Goal: Information Seeking & Learning: Check status

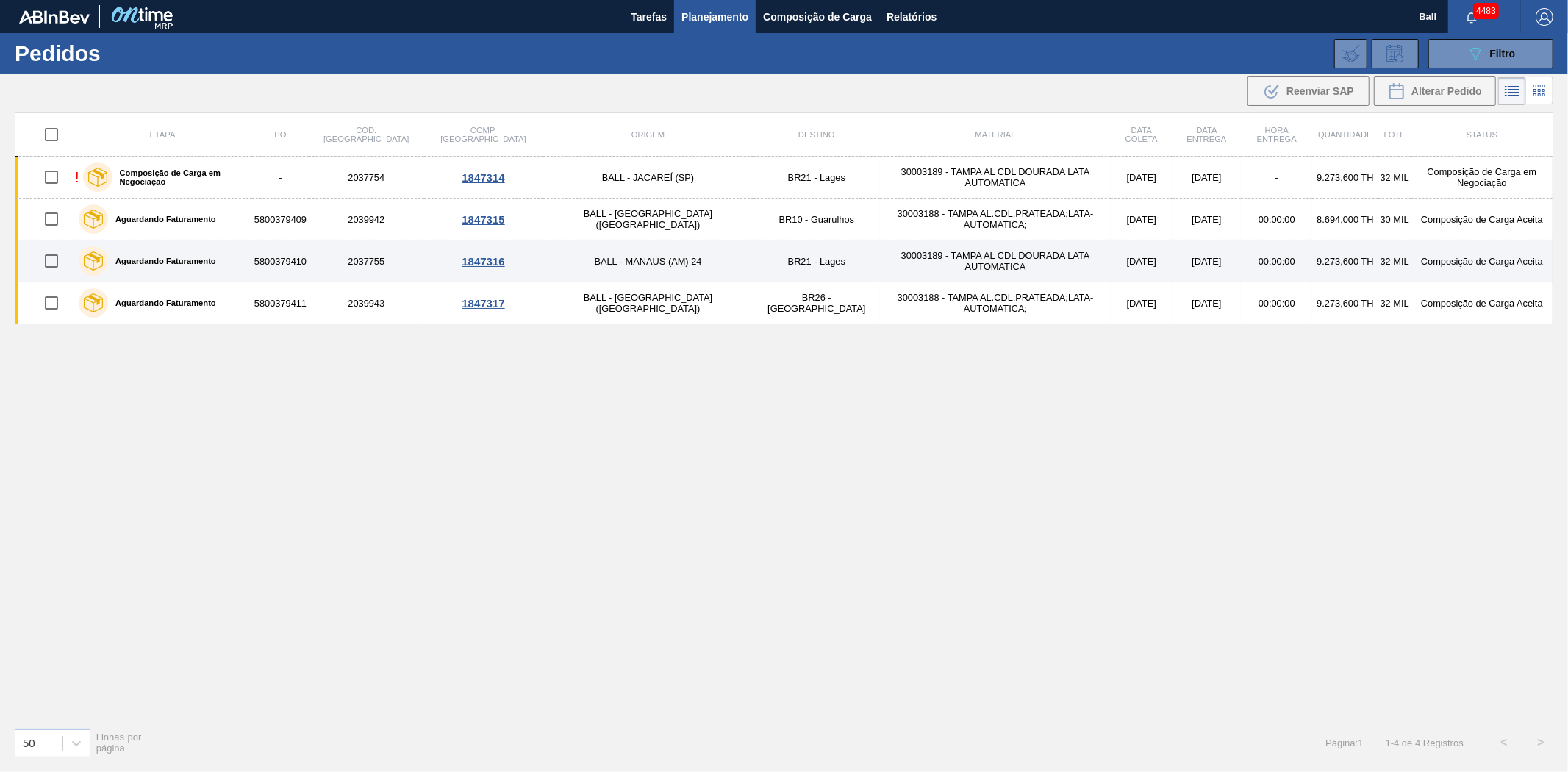
click at [754, 261] on td "BR21 - Lages" at bounding box center [817, 261] width 127 height 42
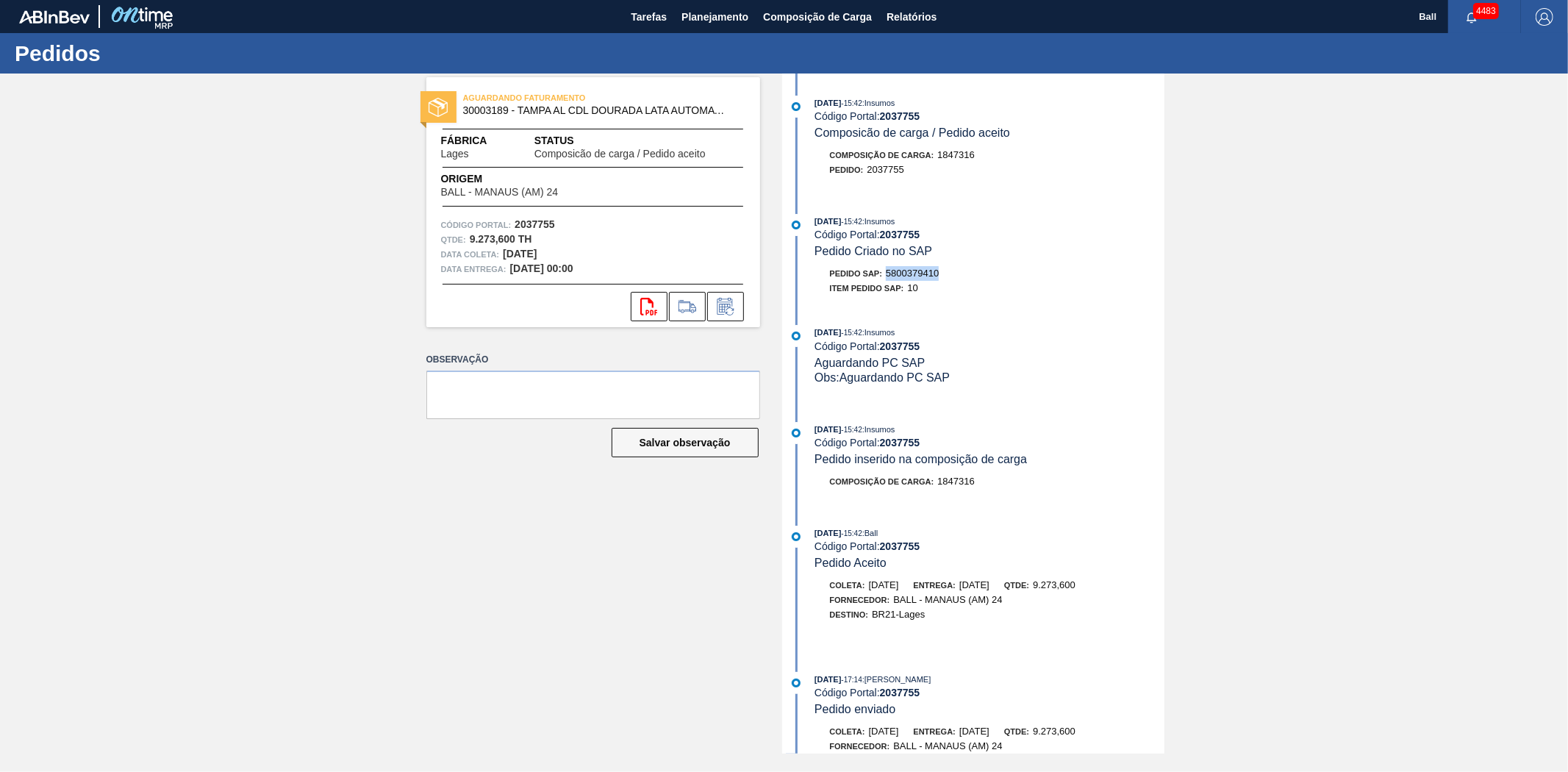
drag, startPoint x: 949, startPoint y: 276, endPoint x: 886, endPoint y: 277, distance: 63.0
click at [886, 277] on div "Pedido SAP: 5800379410" at bounding box center [990, 273] width 350 height 15
copy span "5800379410"
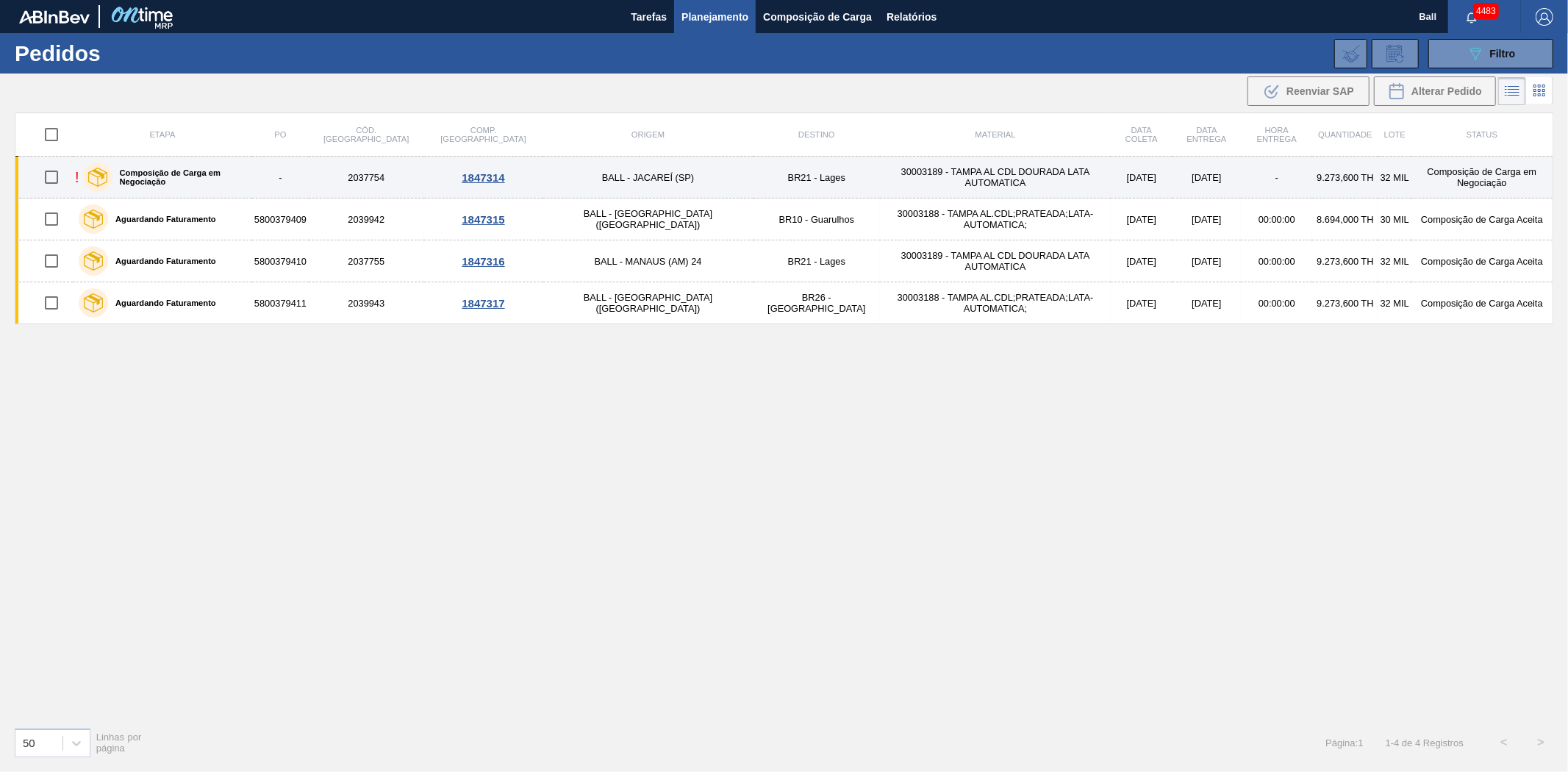
click at [543, 177] on td "BALL - JACAREÍ (SP)" at bounding box center [648, 178] width 211 height 42
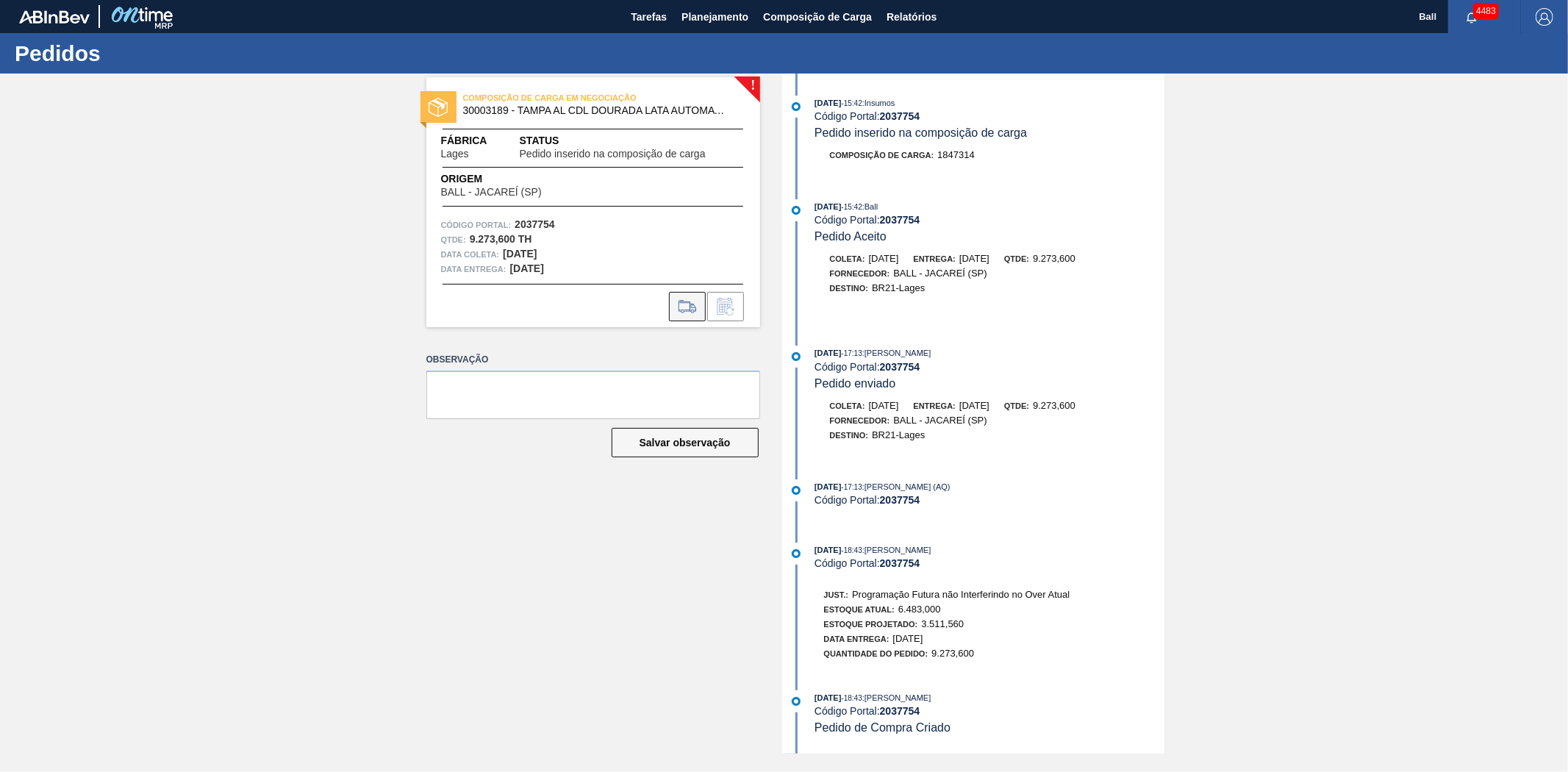
click at [694, 313] on icon at bounding box center [687, 307] width 24 height 18
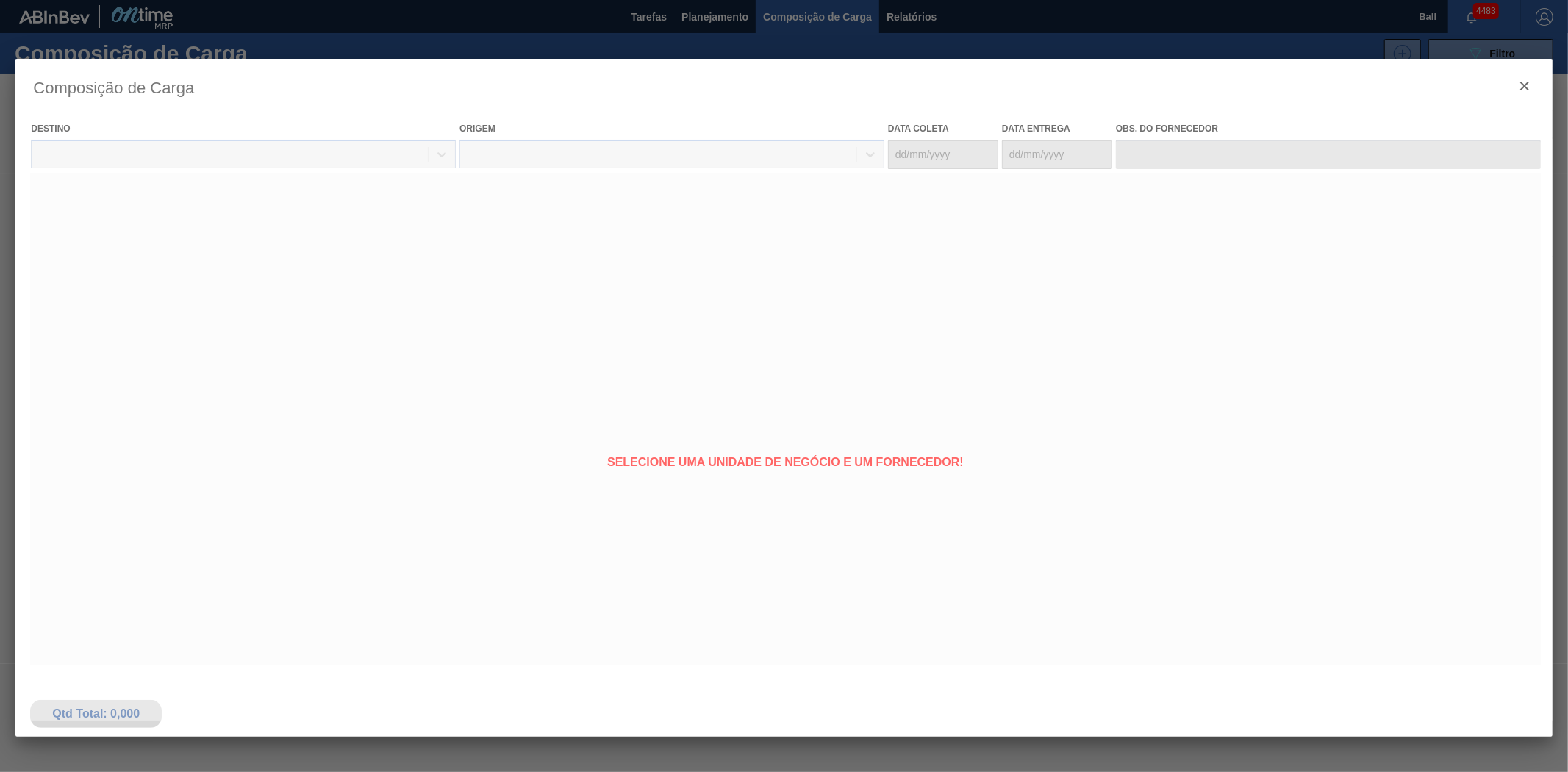
type coleta "[DATE]"
type entrega "[DATE]"
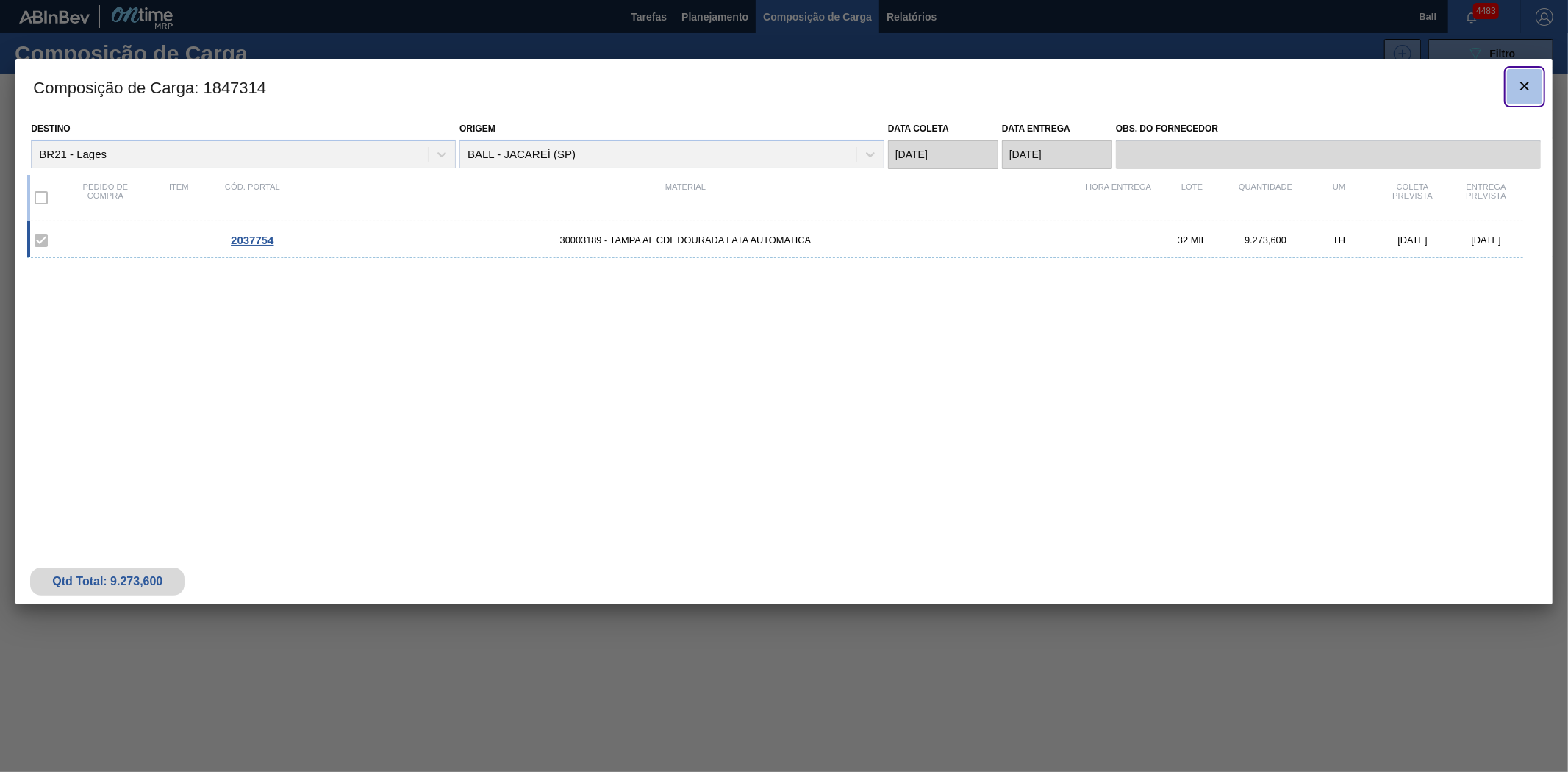
click at [1524, 80] on icon "botão de ícone" at bounding box center [1524, 86] width 18 height 18
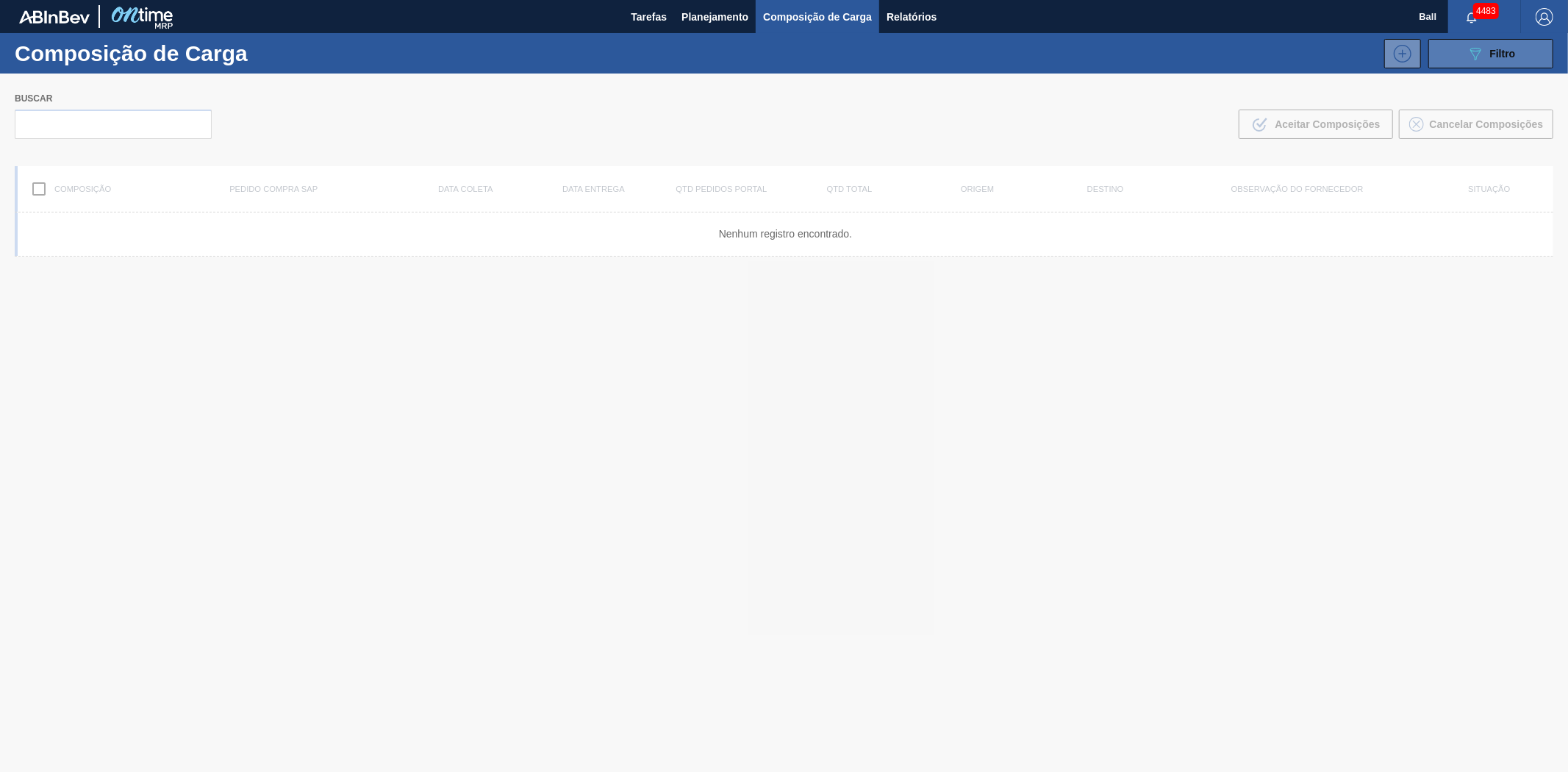
click at [1499, 50] on span "Filtro" at bounding box center [1502, 54] width 26 height 12
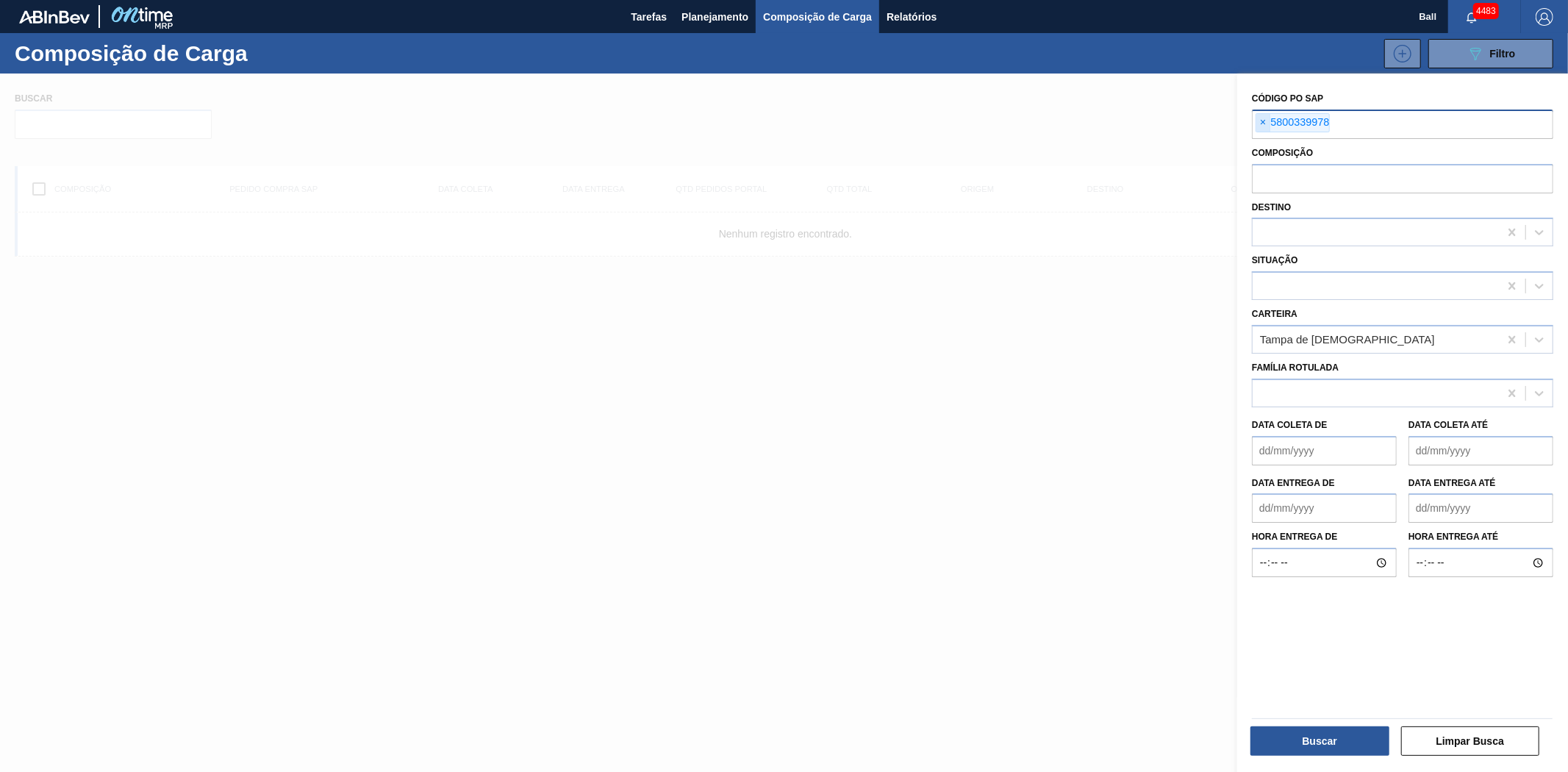
click at [1258, 126] on span "×" at bounding box center [1263, 123] width 14 height 18
click at [1261, 172] on input "text" at bounding box center [1402, 178] width 301 height 28
paste input "2037755"
type input "2037755"
click at [686, 18] on span "Planejamento" at bounding box center [714, 17] width 67 height 18
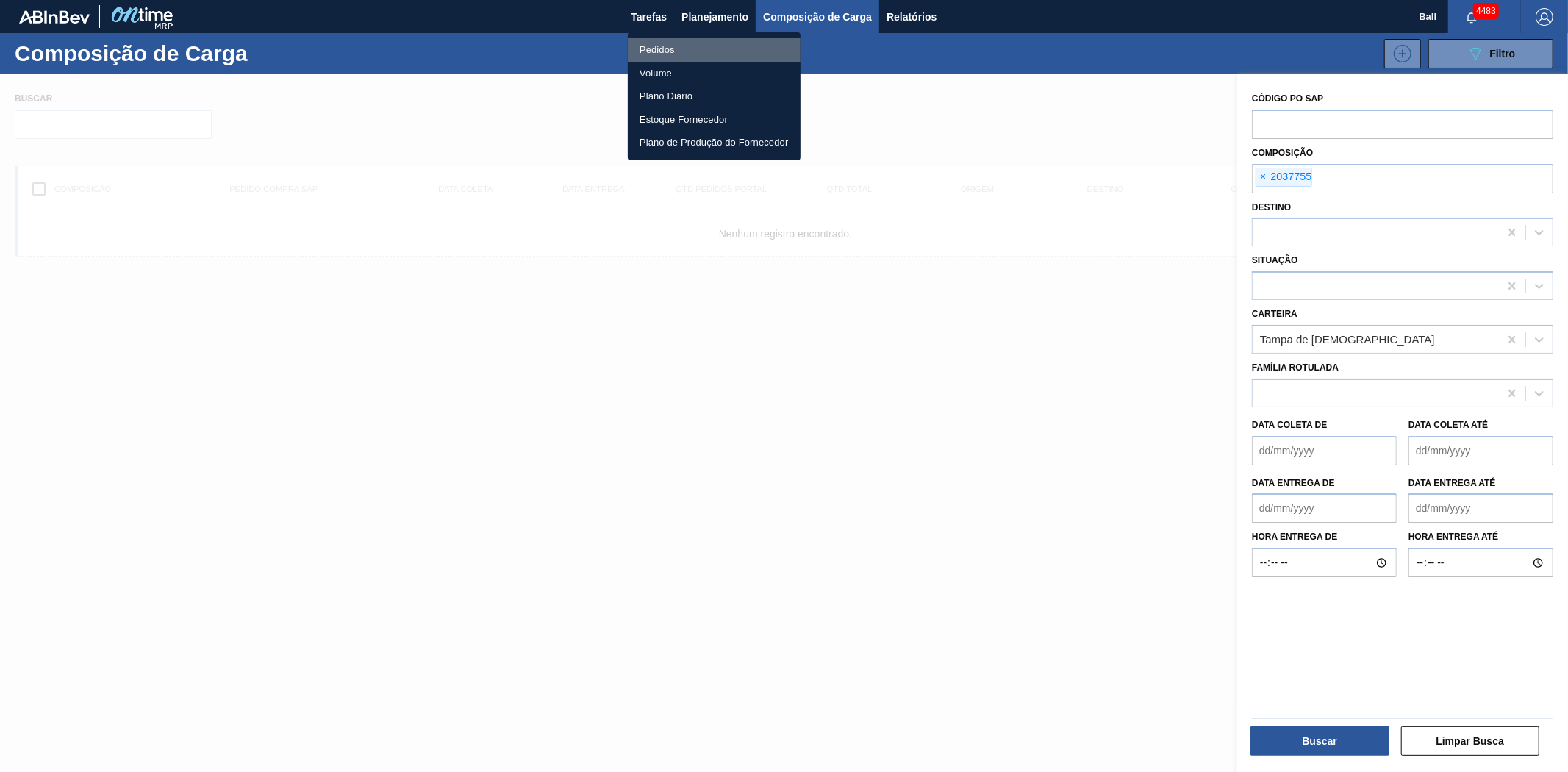
click at [681, 53] on li "Pedidos" at bounding box center [714, 50] width 173 height 24
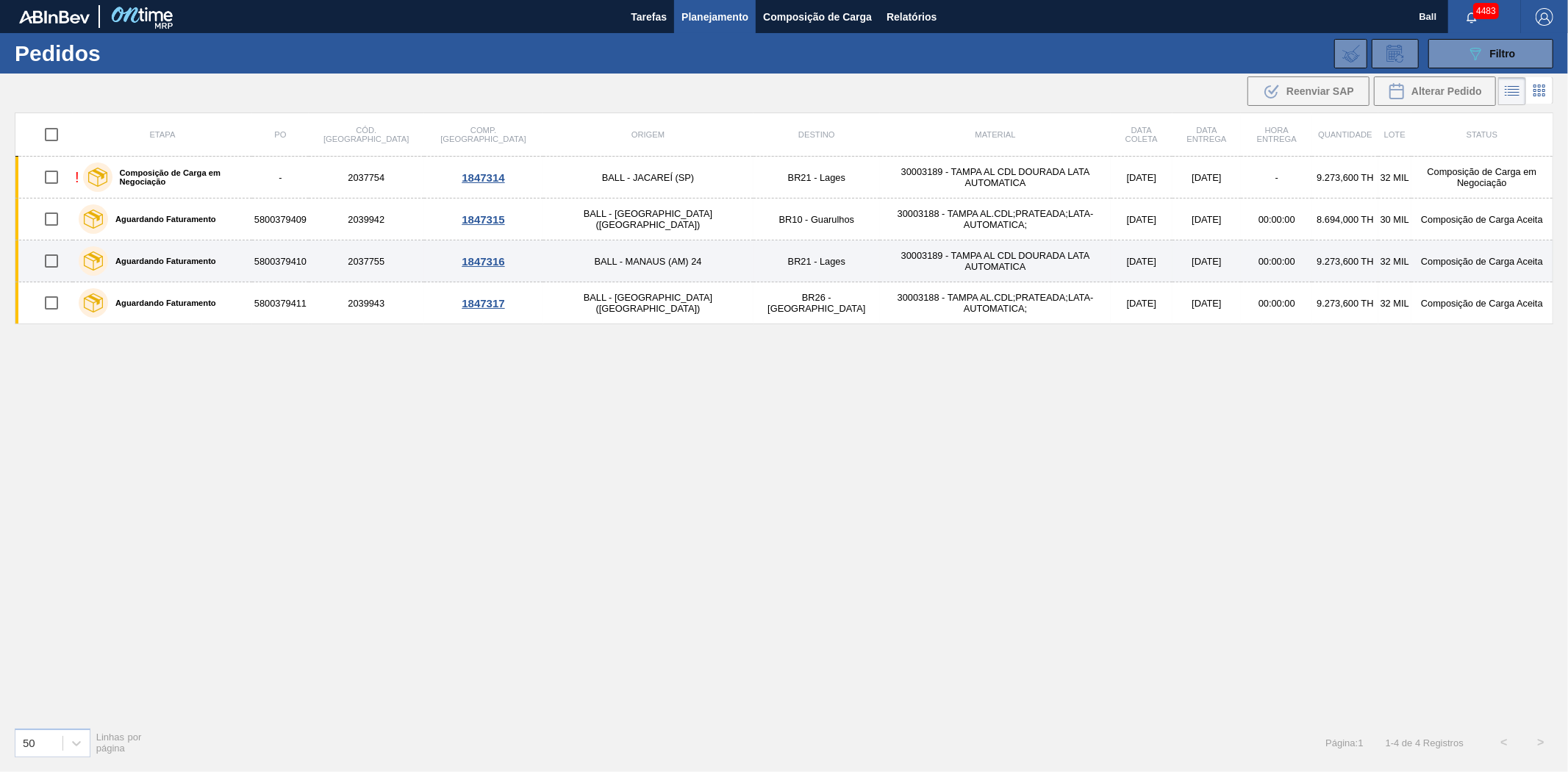
click at [603, 263] on td "BALL - MANAUS (AM) 24" at bounding box center [648, 261] width 211 height 42
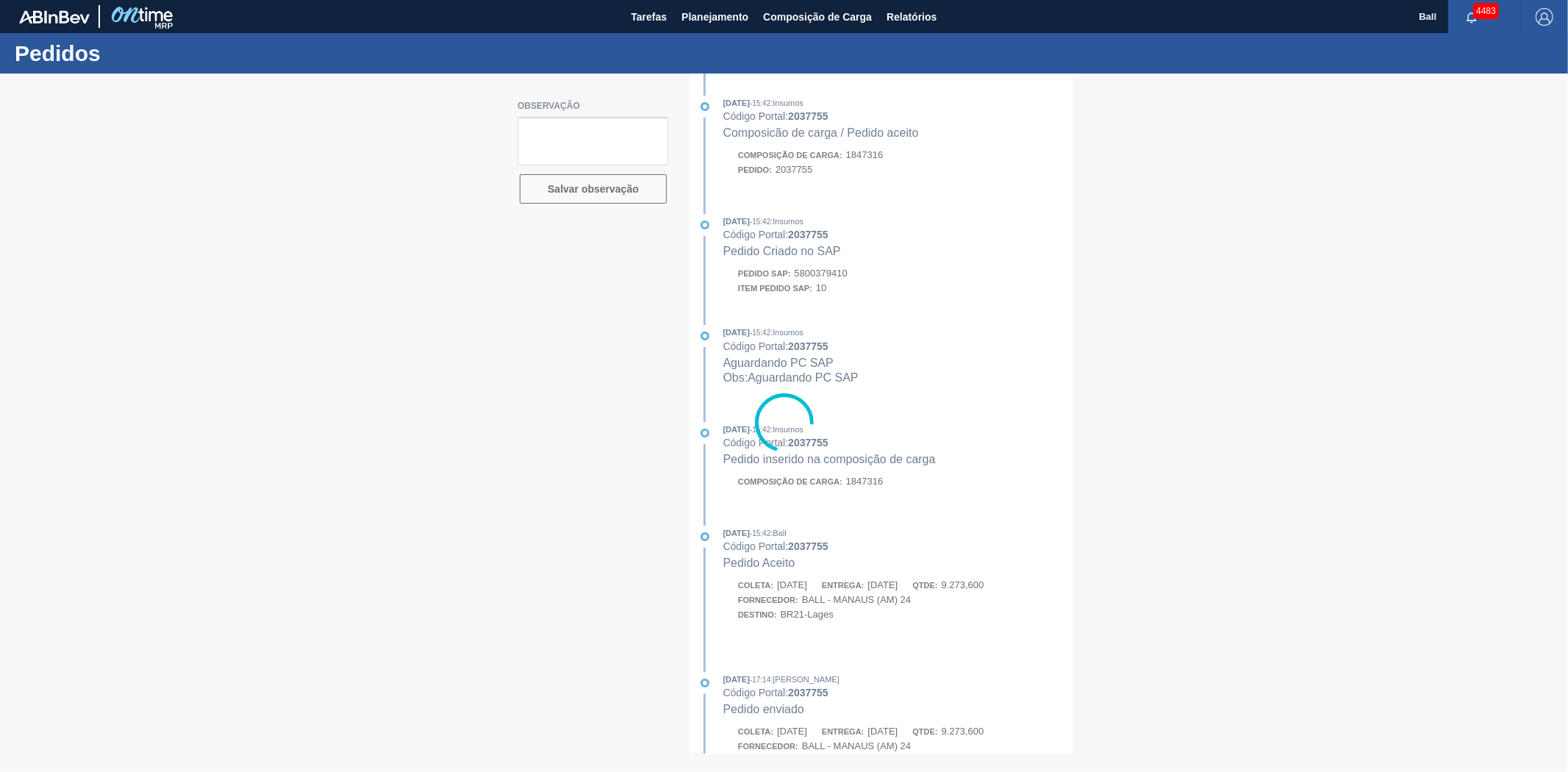
click at [859, 290] on div at bounding box center [784, 422] width 1568 height 698
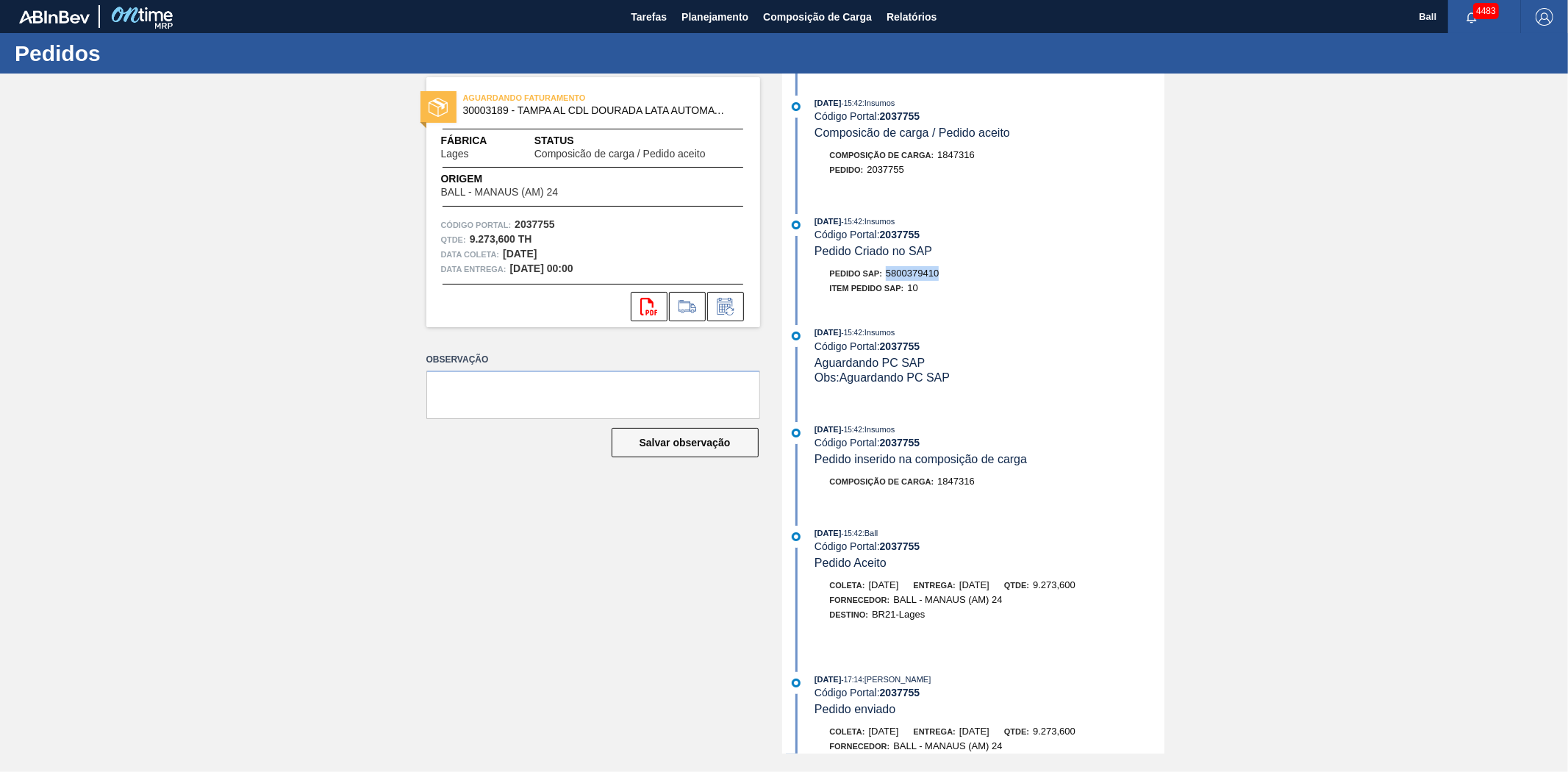
drag, startPoint x: 943, startPoint y: 275, endPoint x: 884, endPoint y: 282, distance: 59.4
click at [884, 281] on div "Pedido SAP: 5800379410" at bounding box center [990, 273] width 350 height 15
copy span "5800379410"
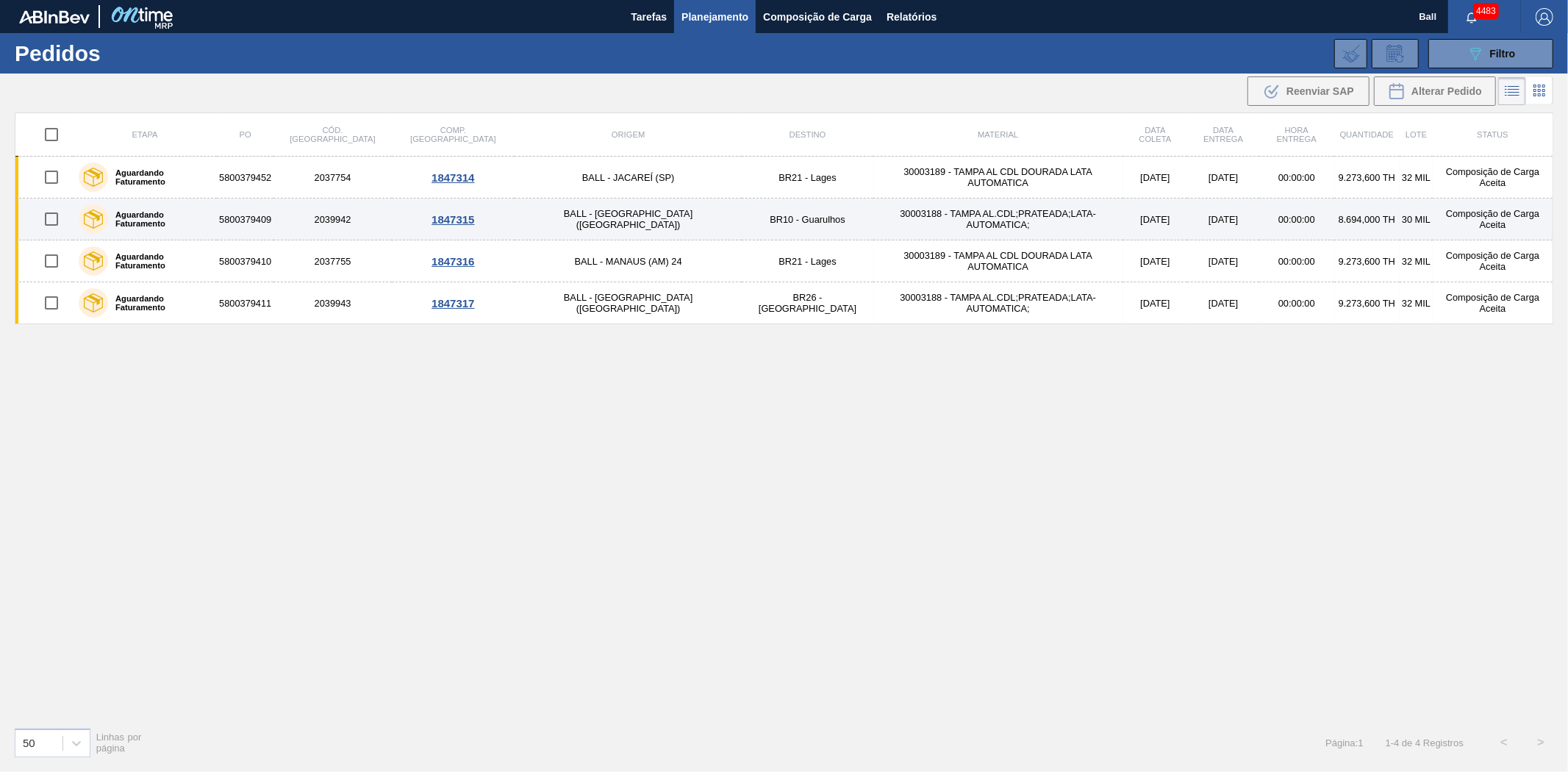
click at [742, 216] on td "BR10 - Guarulhos" at bounding box center [807, 220] width 131 height 42
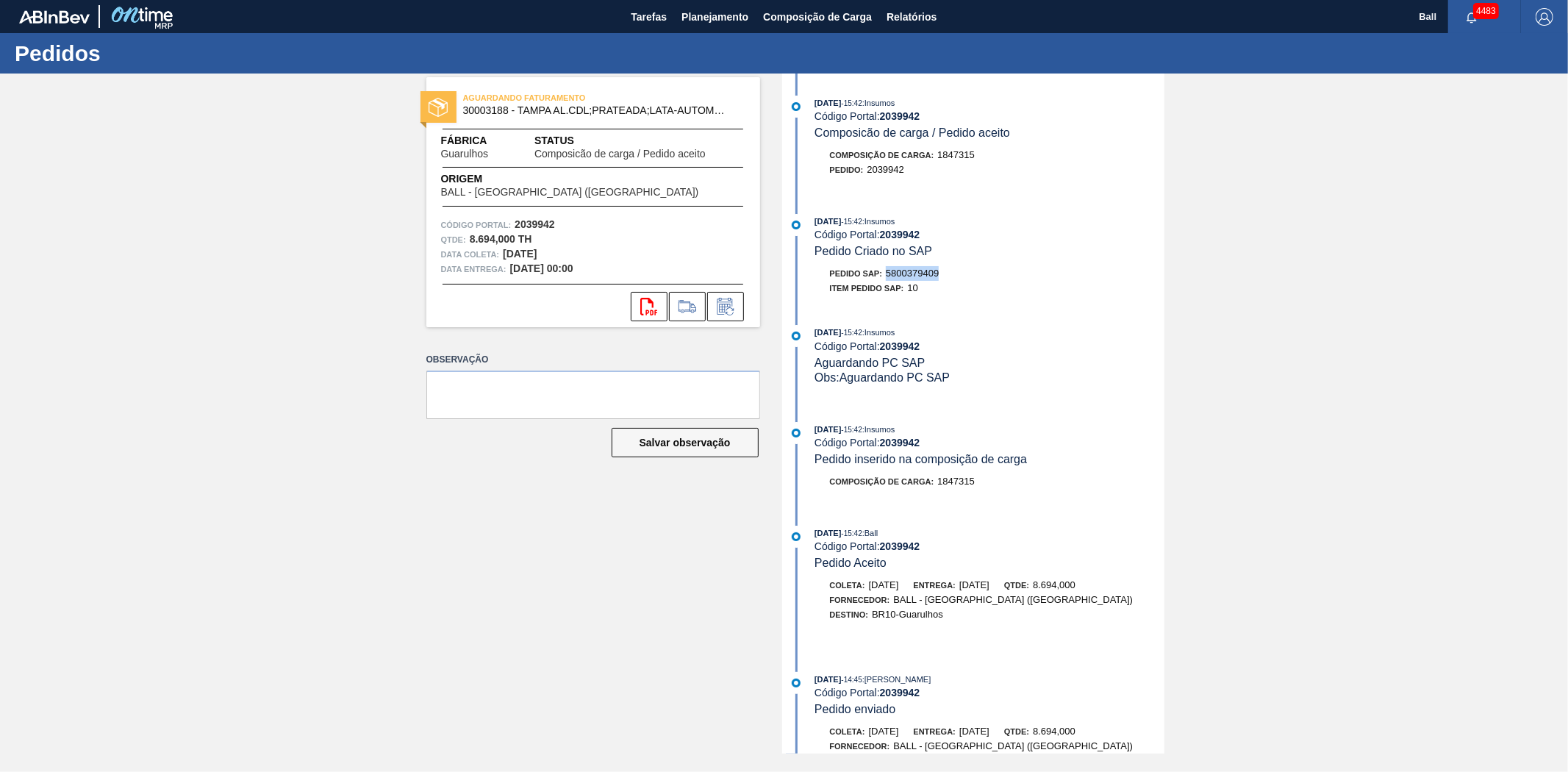
drag, startPoint x: 946, startPoint y: 281, endPoint x: 888, endPoint y: 279, distance: 58.0
click at [888, 279] on div "Pedido SAP: 5800379409" at bounding box center [990, 273] width 350 height 15
copy span "5800379409"
click at [888, 279] on span "5800379409" at bounding box center [912, 272] width 53 height 11
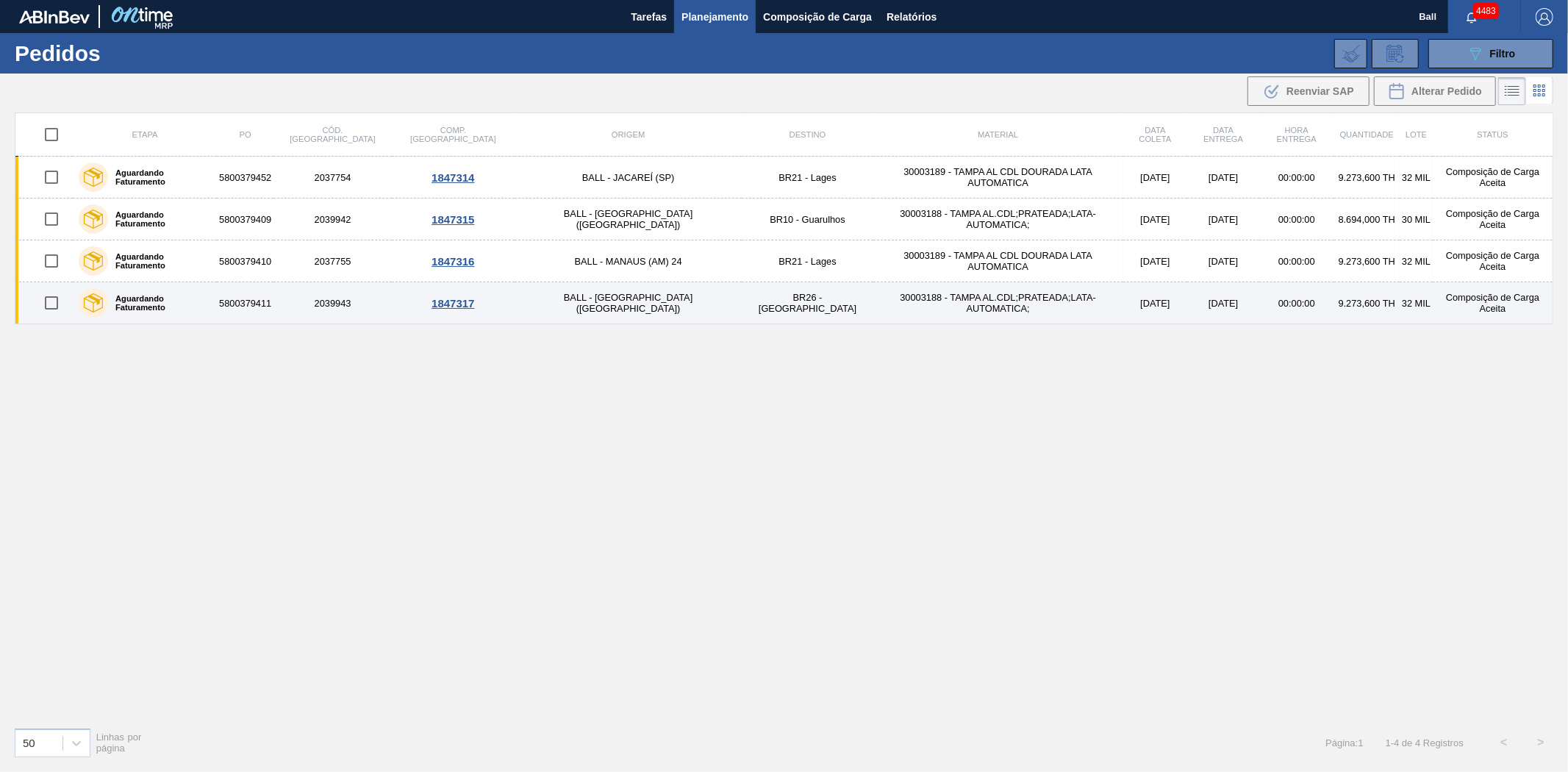
click at [742, 309] on td "BR26 - [GEOGRAPHIC_DATA]" at bounding box center [807, 303] width 131 height 42
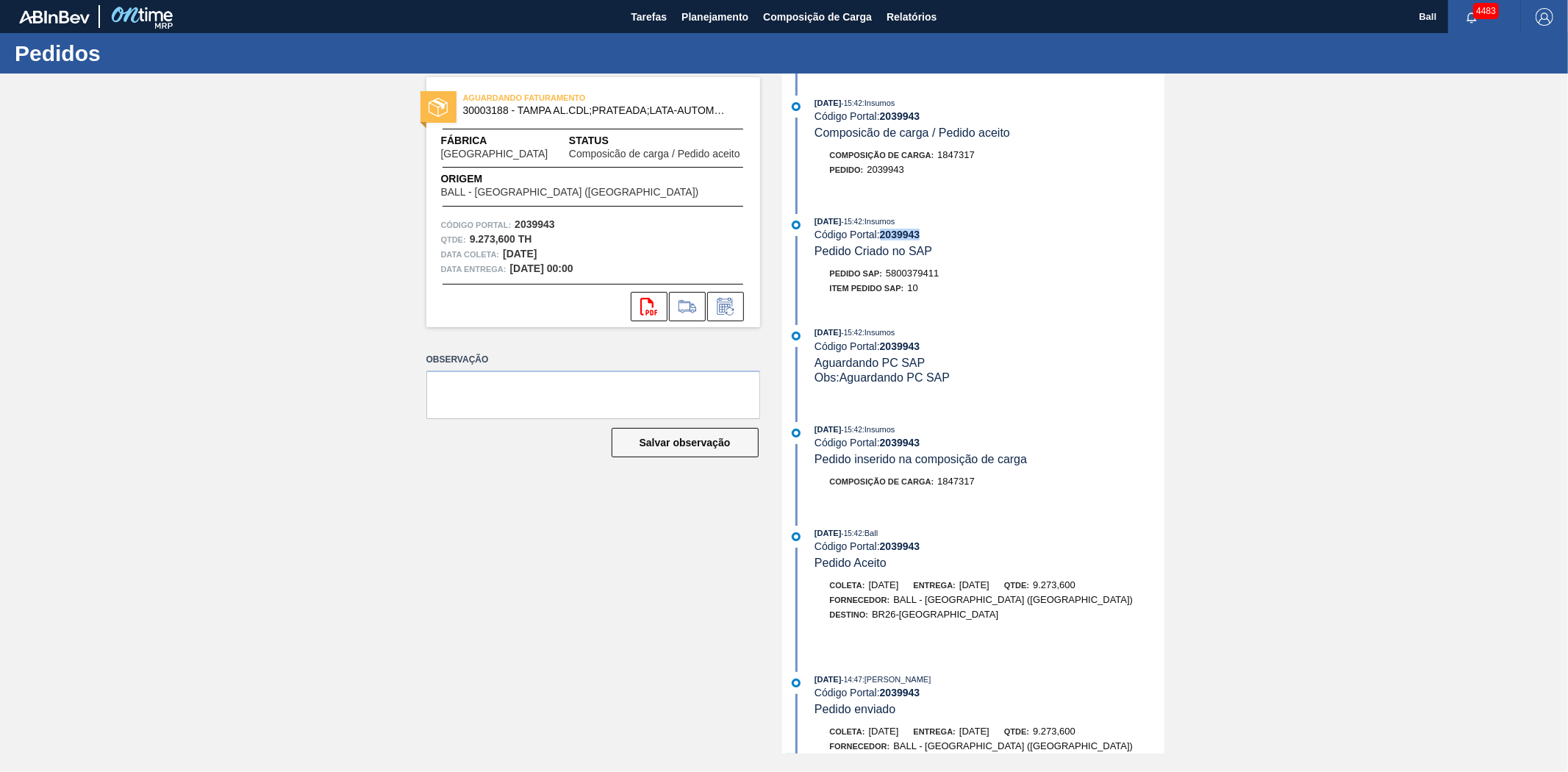
drag, startPoint x: 927, startPoint y: 238, endPoint x: 879, endPoint y: 241, distance: 48.1
click at [879, 240] on div "Código Portal: 2039943" at bounding box center [989, 234] width 350 height 12
copy strong "2039943"
drag, startPoint x: 938, startPoint y: 279, endPoint x: 888, endPoint y: 279, distance: 50.0
click at [888, 279] on div "Pedido SAP: 5800379411" at bounding box center [990, 273] width 350 height 15
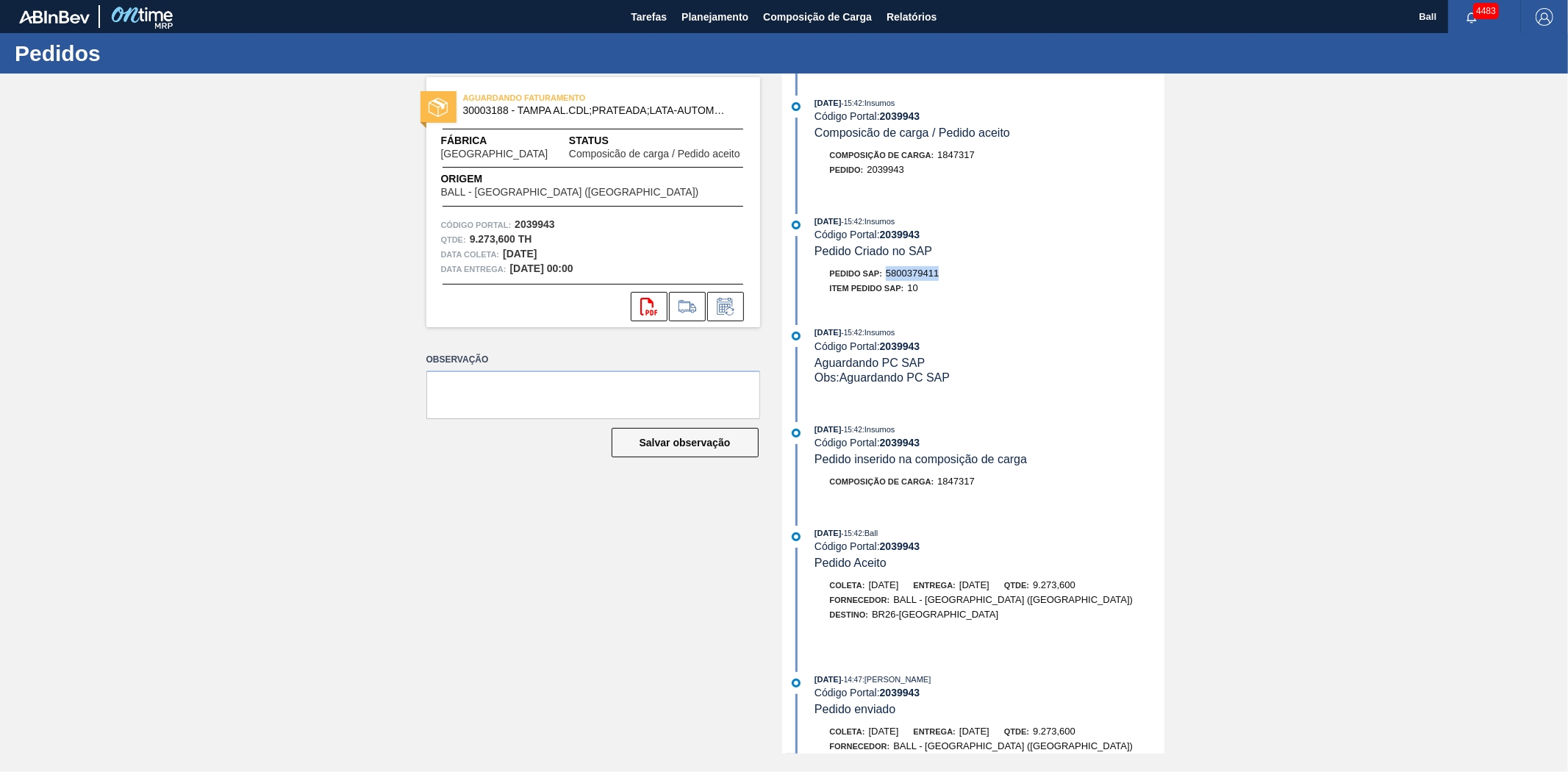
copy span "5800379411"
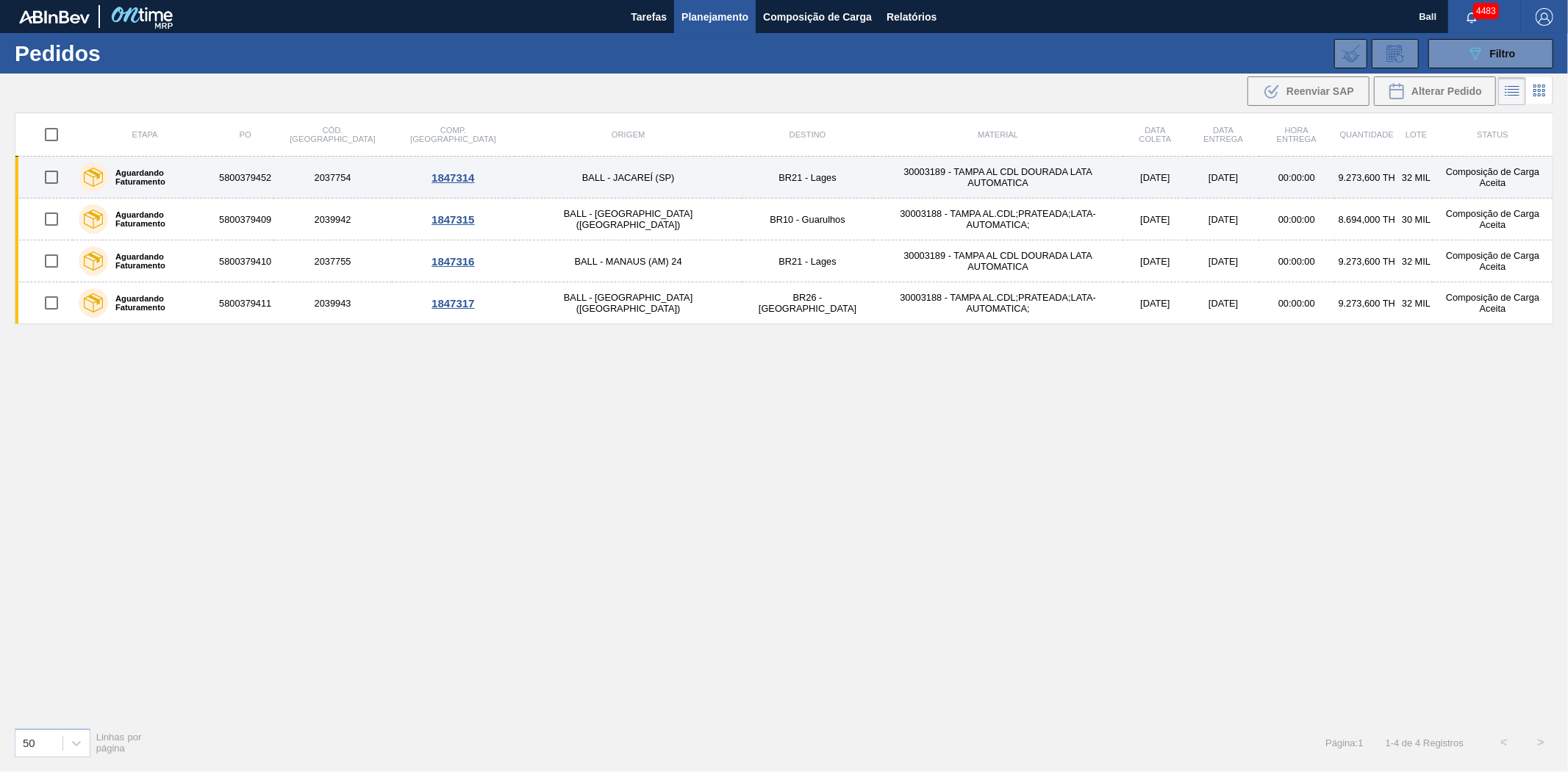
click at [873, 177] on td "30003189 - TAMPA AL CDL DOURADA LATA AUTOMATICA" at bounding box center [998, 178] width 250 height 42
